Goal: Task Accomplishment & Management: Use online tool/utility

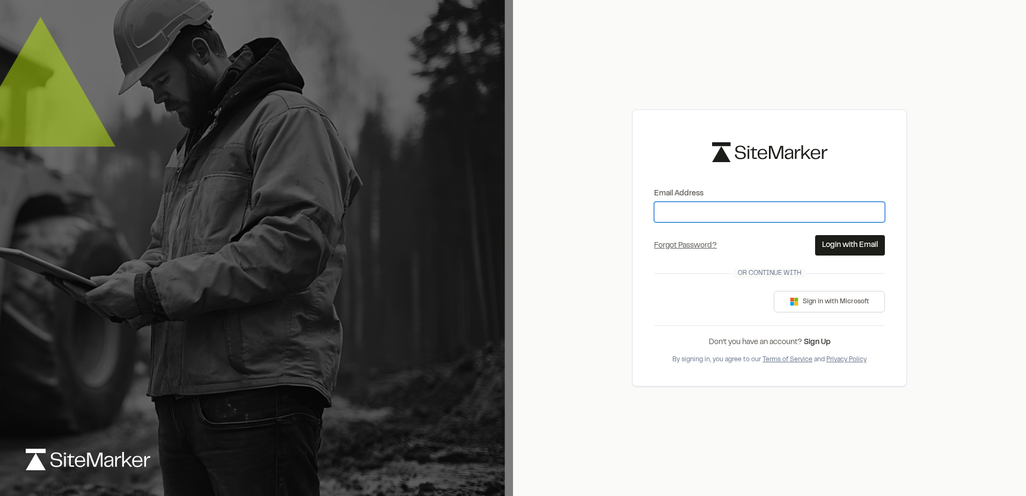
click at [720, 213] on input "Email Address" at bounding box center [769, 212] width 231 height 20
type input "**********"
click at [844, 243] on button "Login with Email" at bounding box center [850, 245] width 70 height 20
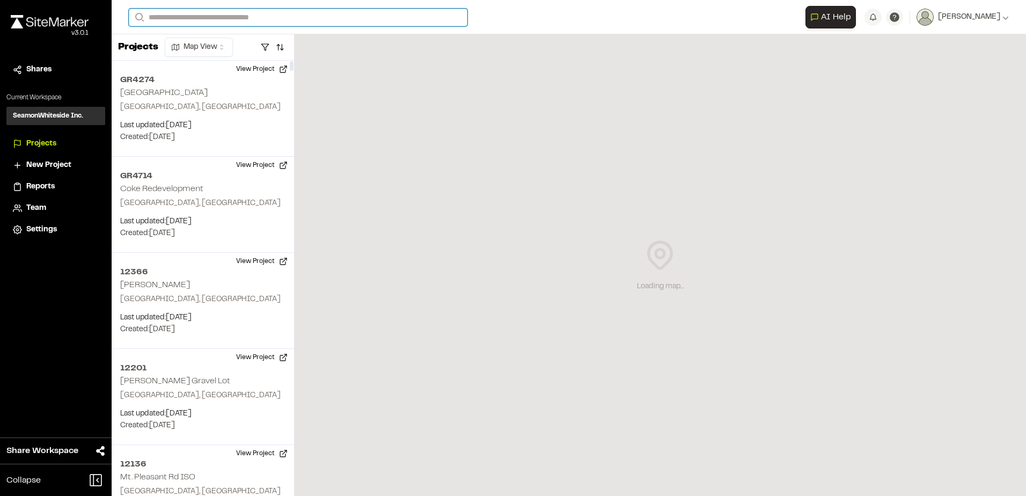
click at [217, 12] on input "Search" at bounding box center [298, 18] width 339 height 18
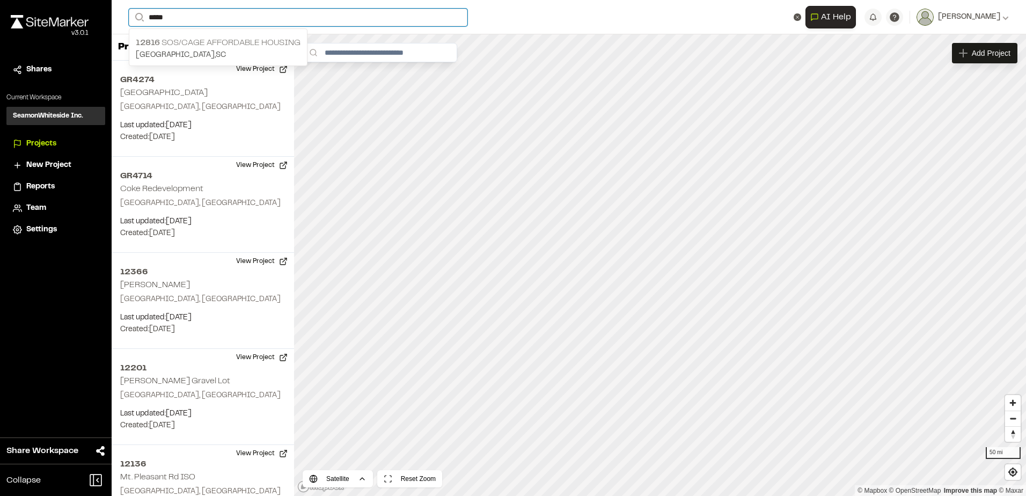
type input "*****"
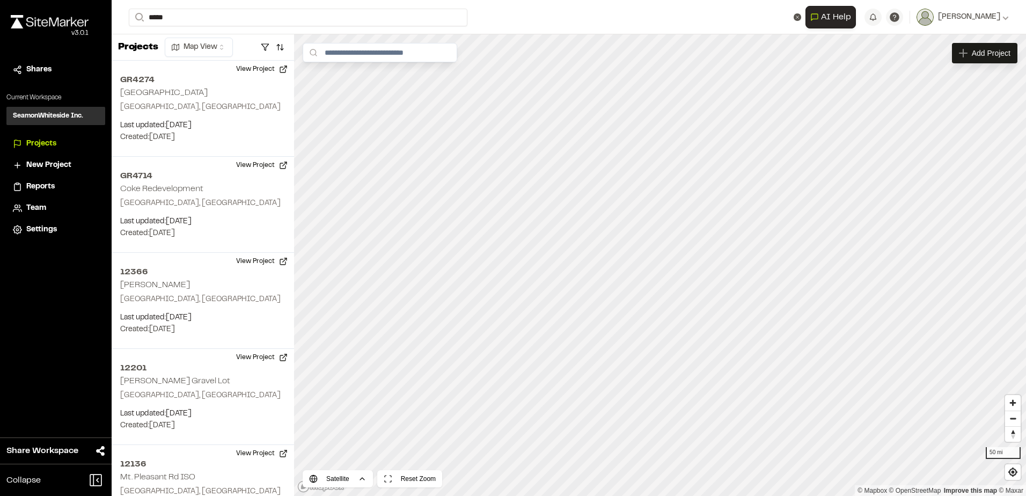
click at [213, 43] on p "12816 SOS/CAGE Affordable Housing" at bounding box center [218, 42] width 165 height 13
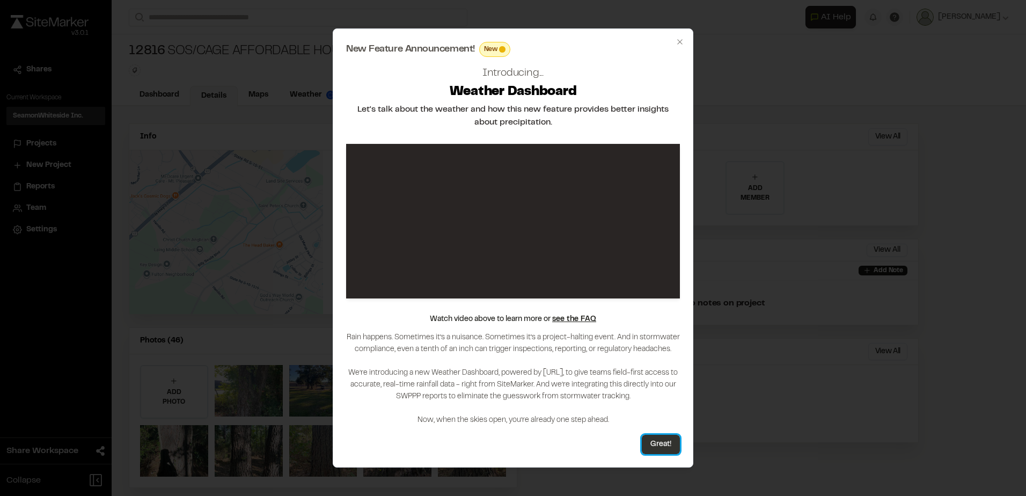
click at [666, 445] on button "Great!" at bounding box center [661, 444] width 38 height 19
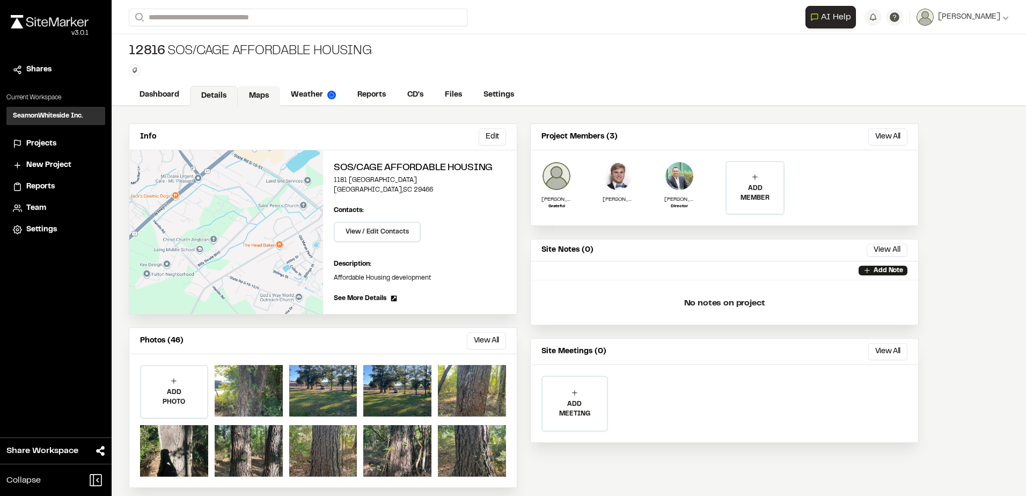
click at [246, 89] on link "Maps" at bounding box center [259, 96] width 42 height 20
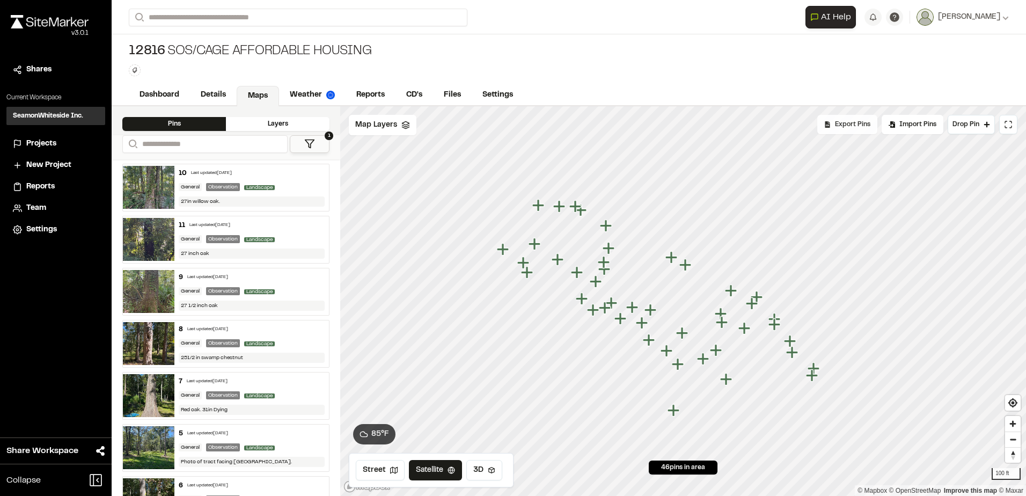
click at [828, 133] on div "Export Pins" at bounding box center [847, 124] width 60 height 19
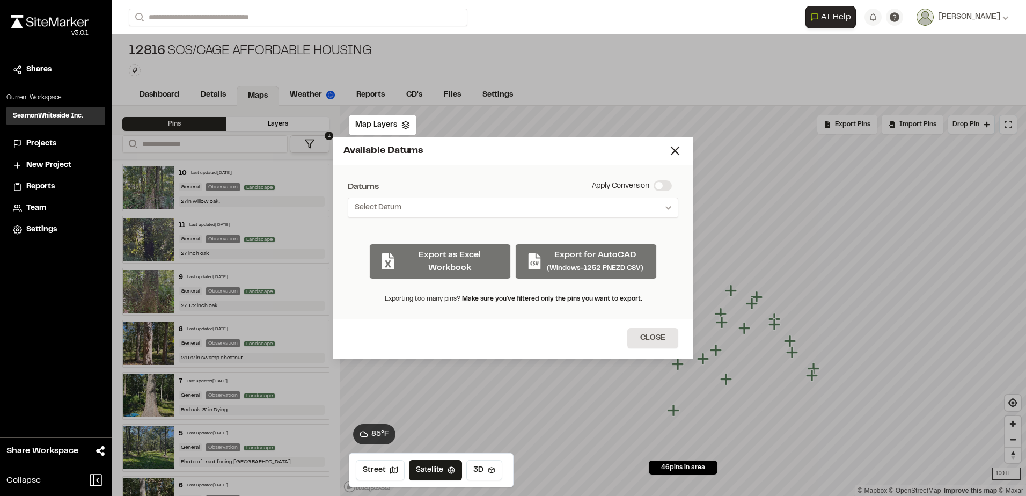
click at [586, 258] on div "Export as Excel Workbook Export for AutoCAD (Windows-1252 PNEZD CSV)" at bounding box center [513, 257] width 331 height 44
click at [473, 208] on button "Select Datum" at bounding box center [513, 208] width 331 height 20
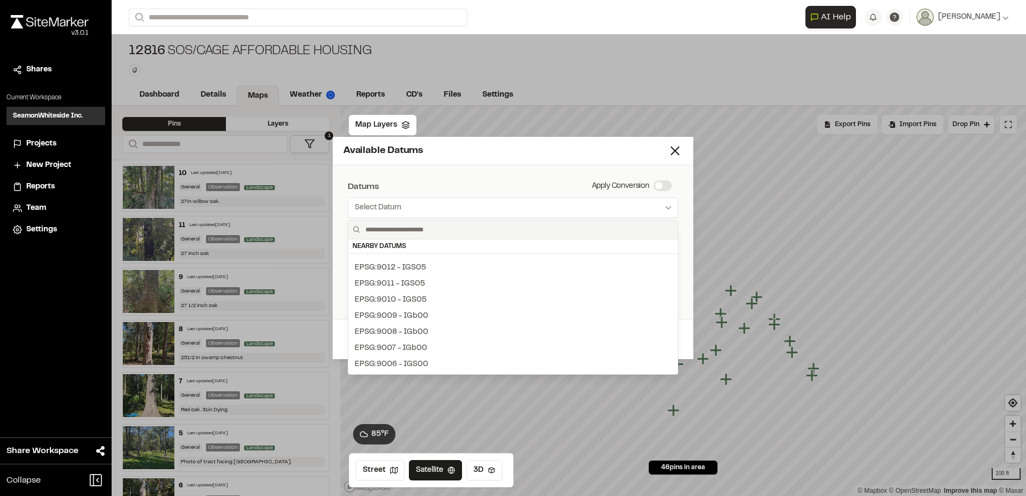
scroll to position [805, 0]
click at [397, 216] on div at bounding box center [513, 248] width 1026 height 496
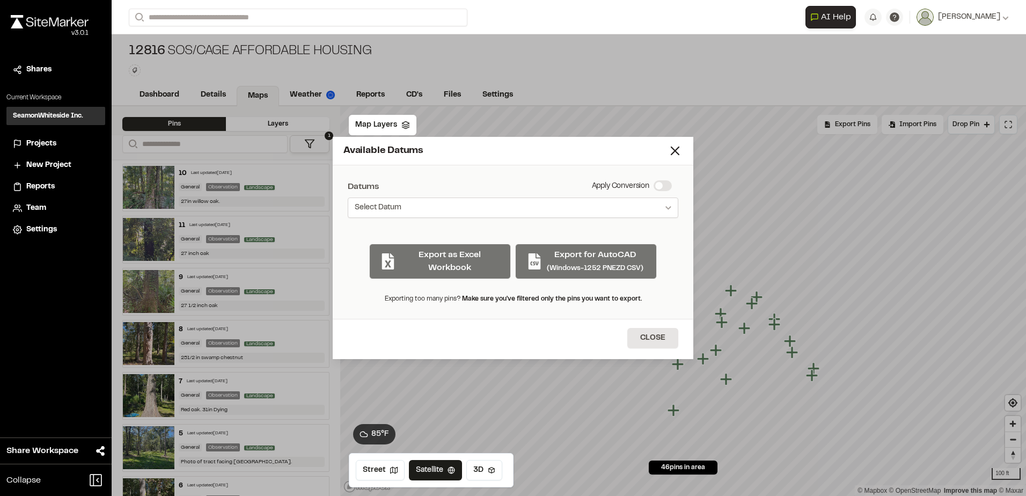
click at [395, 207] on span "Select Datum" at bounding box center [378, 207] width 47 height 11
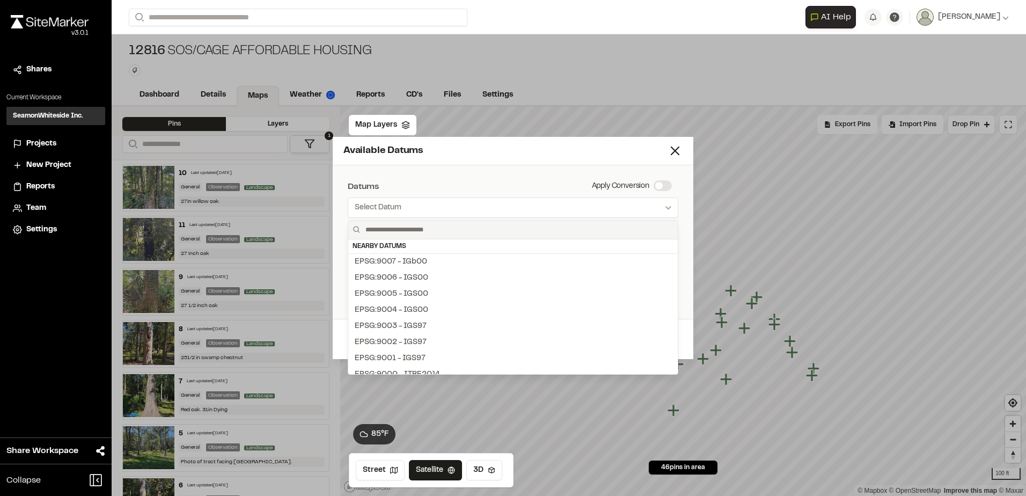
click at [404, 234] on input "text" at bounding box center [517, 230] width 312 height 18
type input "******"
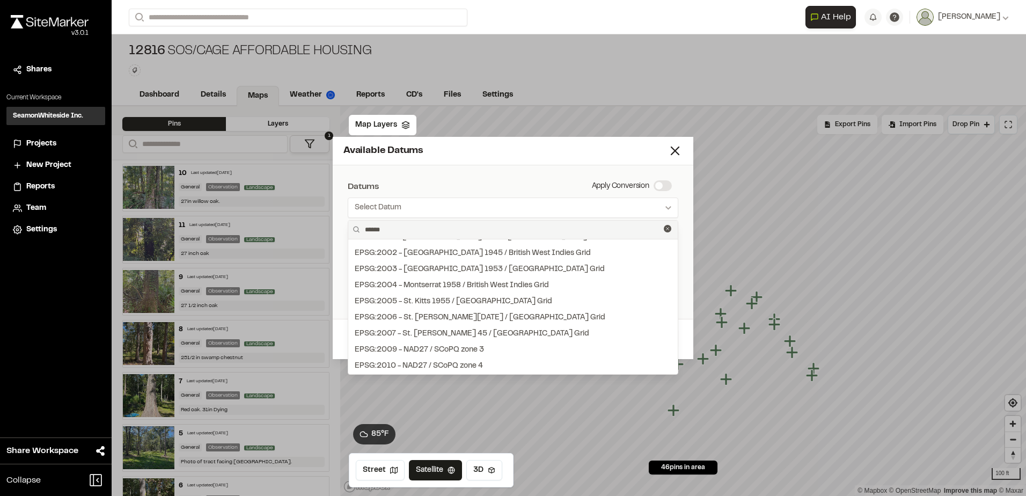
scroll to position [0, 0]
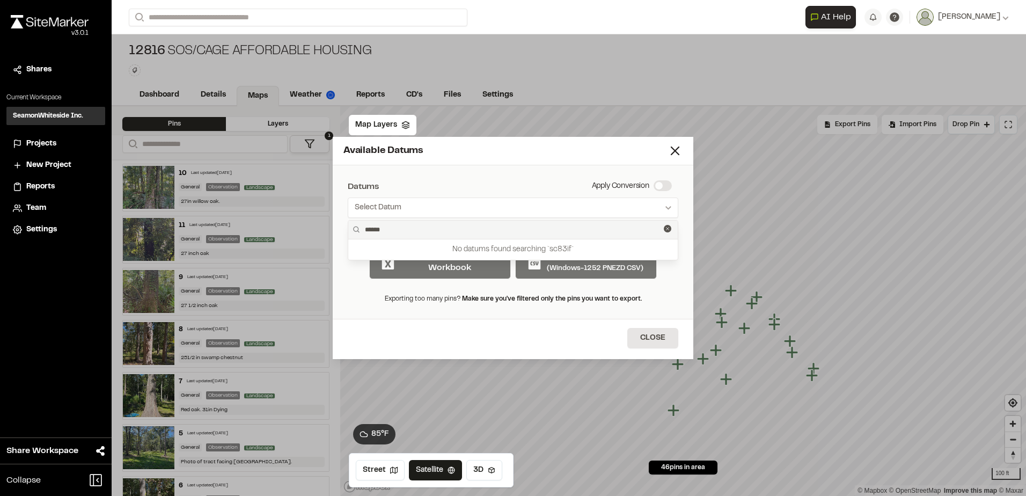
drag, startPoint x: 405, startPoint y: 233, endPoint x: 354, endPoint y: 229, distance: 50.6
click at [354, 229] on div "******" at bounding box center [513, 230] width 330 height 18
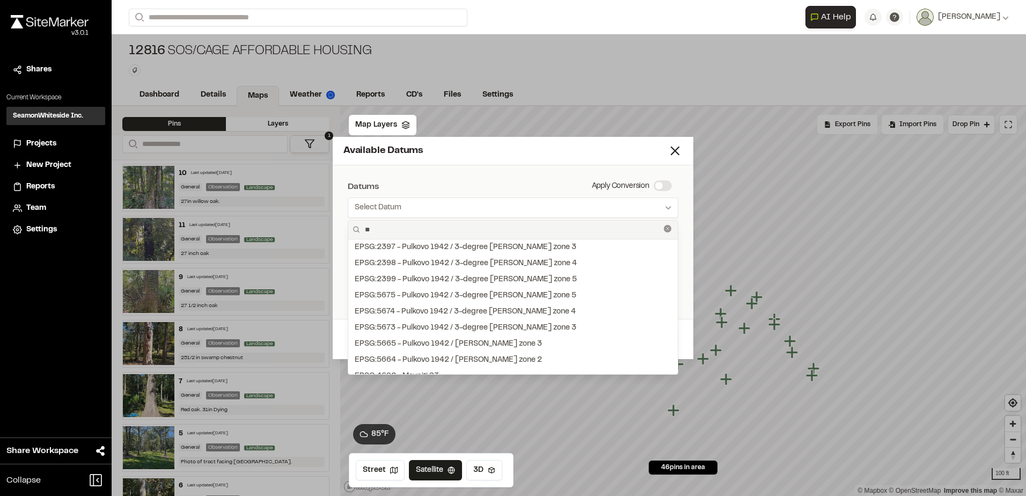
type input "**"
click at [664, 228] on icon at bounding box center [668, 229] width 8 height 8
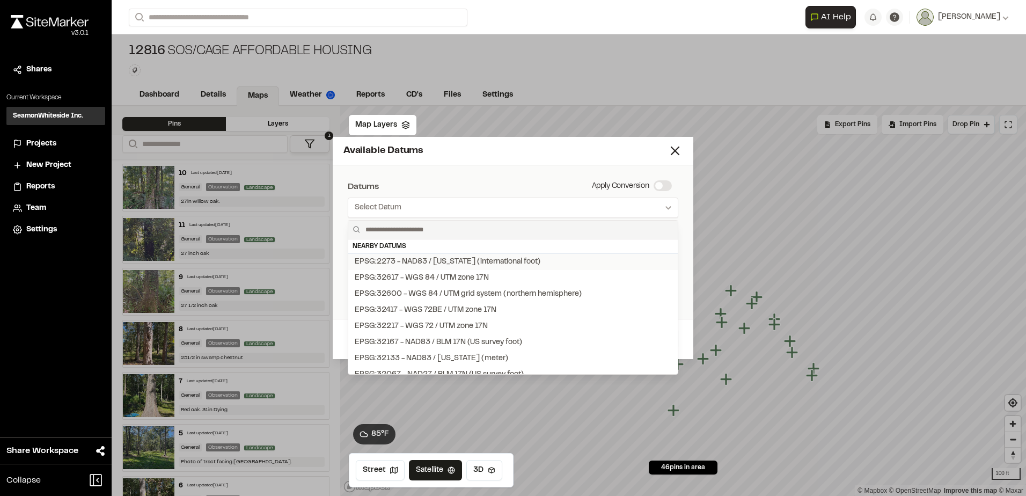
click at [449, 260] on div "EPSG:2273 - NAD83 / [US_STATE] (international foot)" at bounding box center [448, 262] width 186 height 12
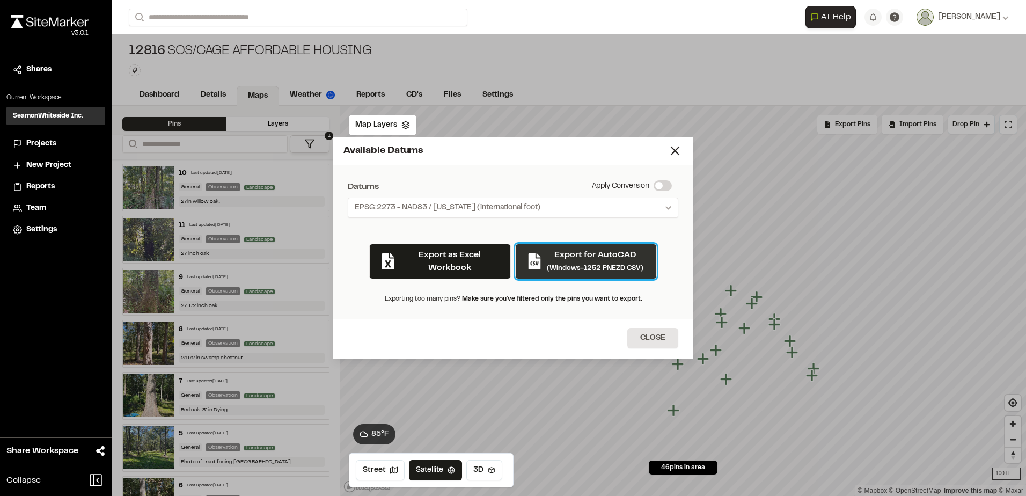
click at [574, 261] on p "Export for AutoCAD" at bounding box center [595, 255] width 97 height 13
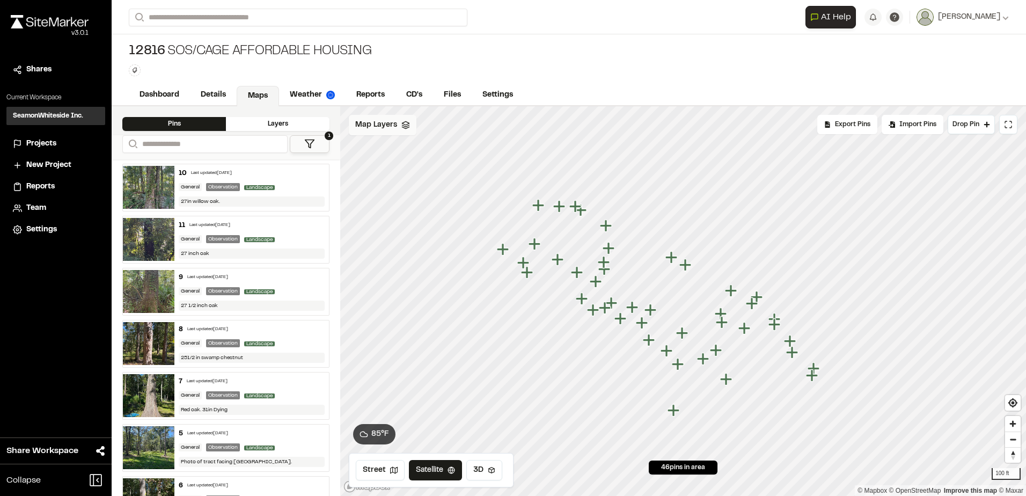
click at [383, 133] on div "Map Layers" at bounding box center [383, 125] width 68 height 20
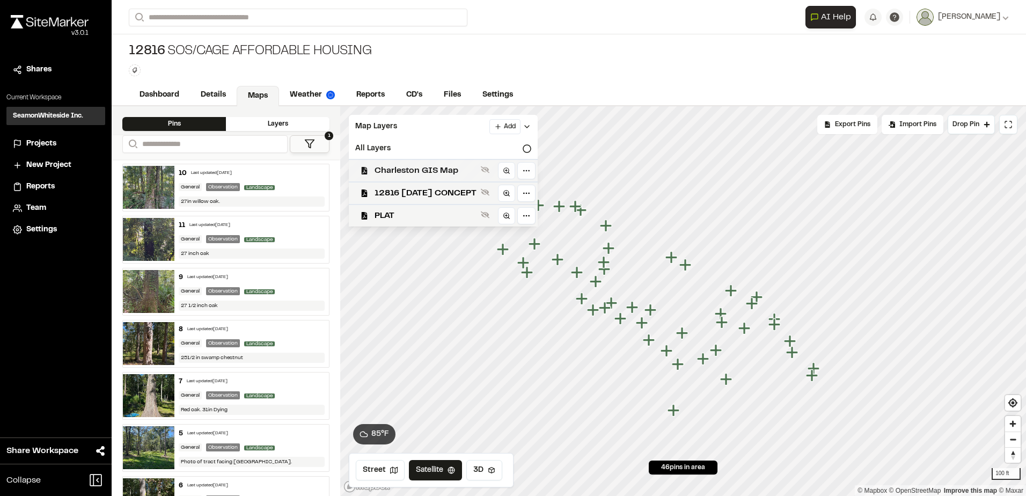
click at [432, 171] on span "Charleston GIS Map" at bounding box center [426, 170] width 102 height 13
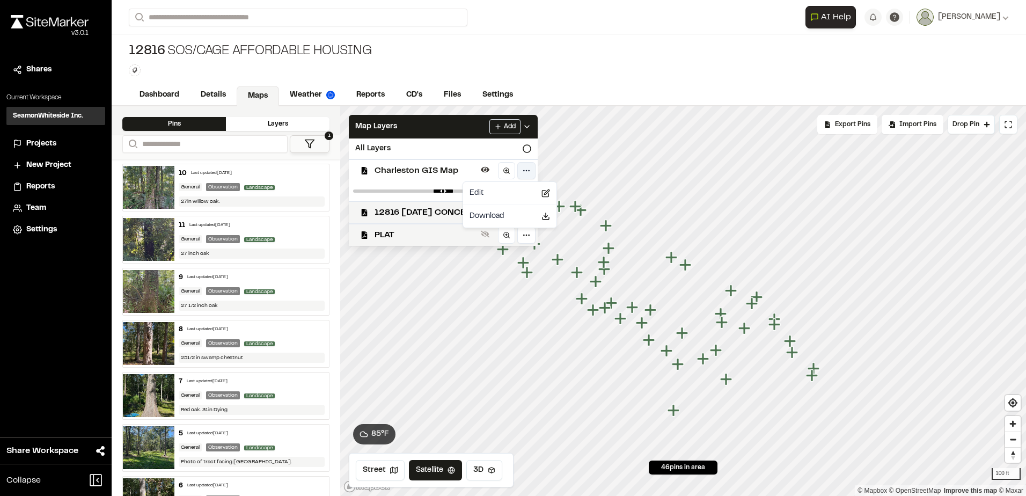
click at [540, 169] on html "Close sidebar v 3.0.1 Shares Current Workspace SeamonWhiteside Inc. SI Projects…" at bounding box center [513, 248] width 1026 height 496
click at [526, 216] on div "Download" at bounding box center [509, 216] width 89 height 18
